Goal: Check status: Check status

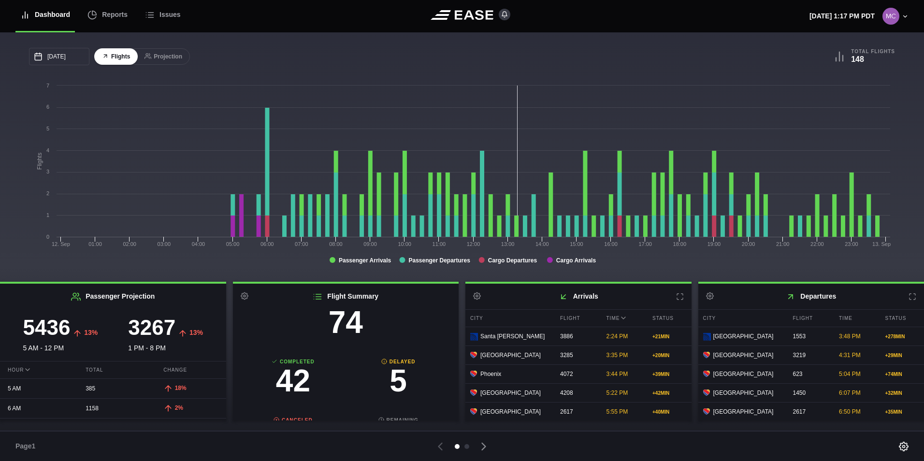
scroll to position [101, 0]
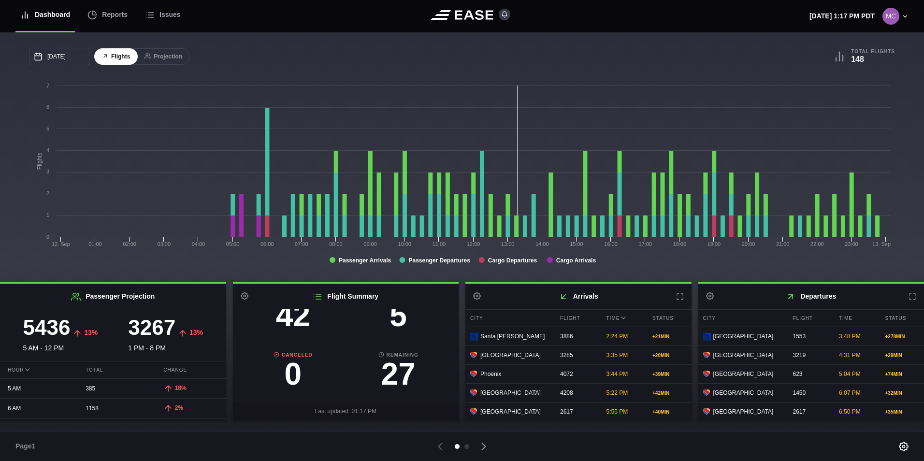
click at [395, 330] on h3 "5" at bounding box center [398, 315] width 105 height 31
select select "DELAYED"
